Goal: Navigation & Orientation: Find specific page/section

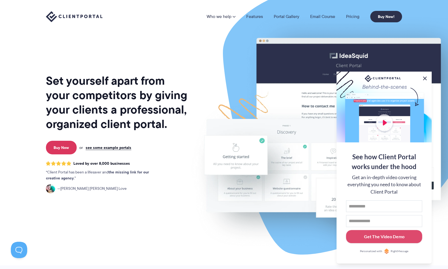
click at [424, 78] on button at bounding box center [425, 78] width 7 height 7
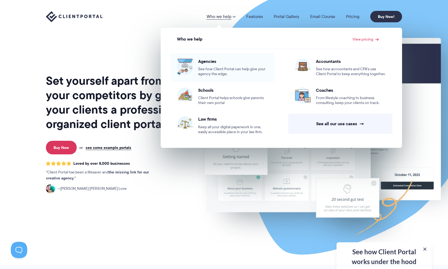
click at [212, 62] on span "Agencies" at bounding box center [233, 60] width 70 height 5
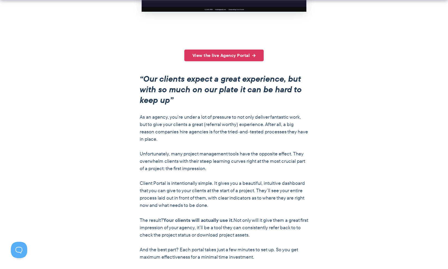
scroll to position [391, 0]
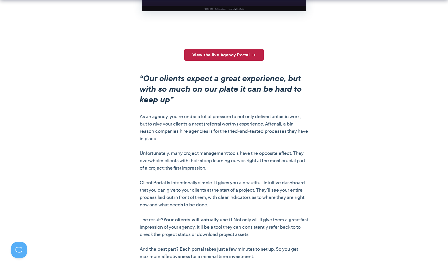
click at [246, 54] on link "View the live Agency Portal" at bounding box center [224, 55] width 80 height 12
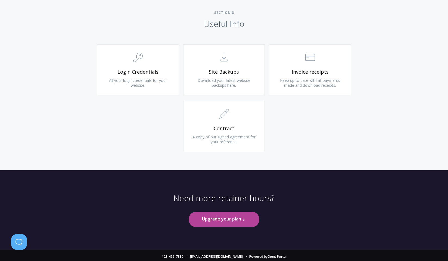
scroll to position [510, 0]
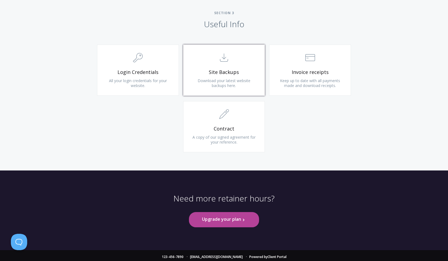
click at [233, 84] on span "Download your latest website backups here." at bounding box center [224, 83] width 53 height 10
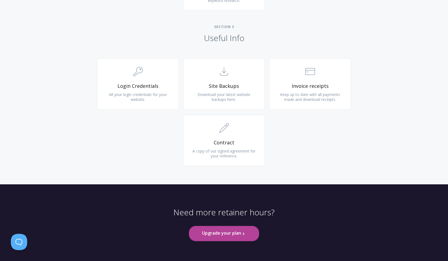
scroll to position [486, 0]
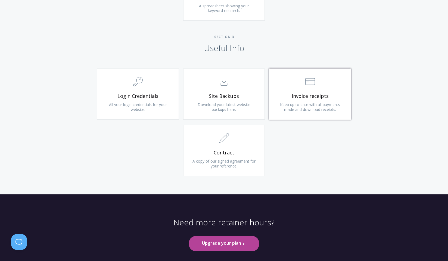
click at [306, 87] on span ".st0{fill:none;stroke:#000000;stroke-width:2;stroke-miterlimit:10;} Financial" at bounding box center [310, 82] width 65 height 17
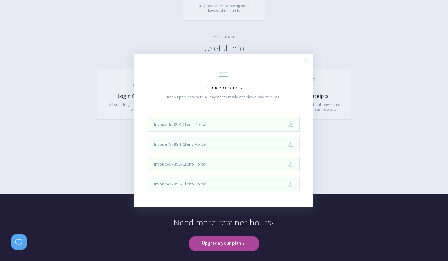
click at [360, 140] on div ".st0{fill:none;stroke:#000000;stroke-width:2;stroke-miterlimit:10;} Financial I…" at bounding box center [224, 130] width 448 height 261
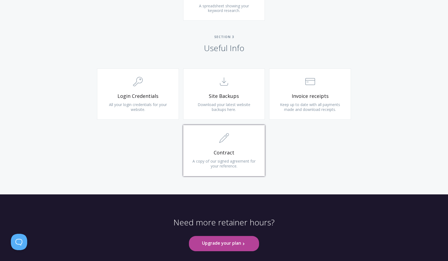
click at [235, 144] on span ".st0{fill:none;stroke:#000000;stroke-width:2;stroke-miterlimit:10;} 1. General" at bounding box center [224, 138] width 65 height 17
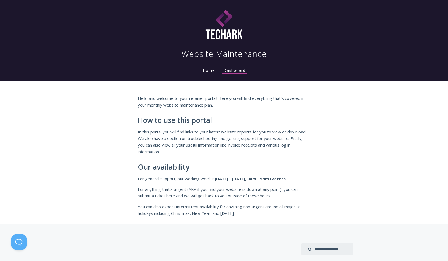
scroll to position [0, 0]
click at [235, 67] on li "Dashboard" at bounding box center [234, 68] width 31 height 11
click at [234, 70] on link "Dashboard" at bounding box center [235, 71] width 24 height 6
click at [210, 71] on link "Home" at bounding box center [209, 70] width 14 height 5
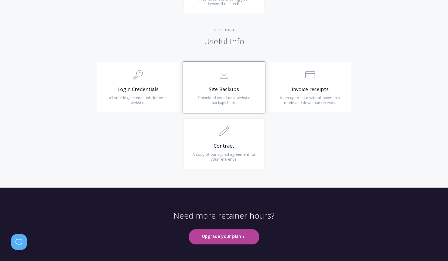
scroll to position [490, 0]
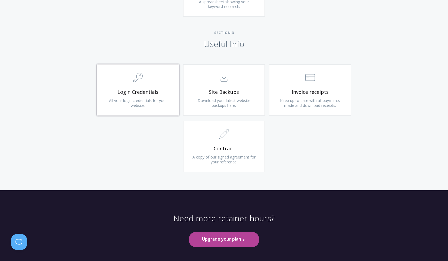
click at [161, 99] on span "All your login credentials for your website." at bounding box center [138, 103] width 58 height 10
